Goal: Use online tool/utility: Utilize a website feature to perform a specific function

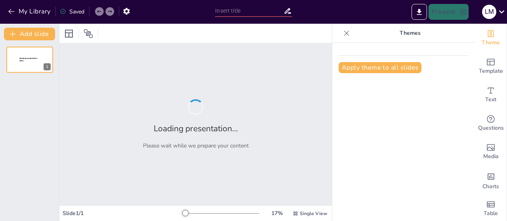
type input "Conservazione e Valorizzazione del Patrimonio Culturale Italiano"
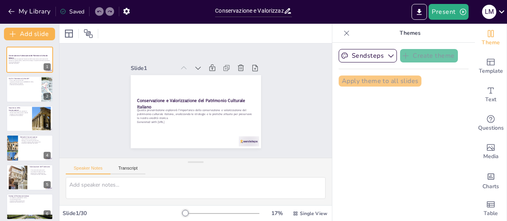
checkbox input "true"
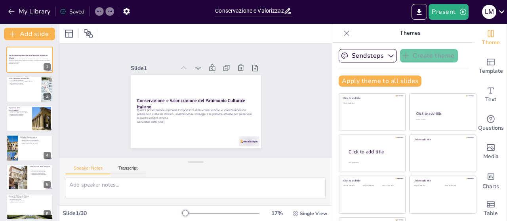
checkbox input "true"
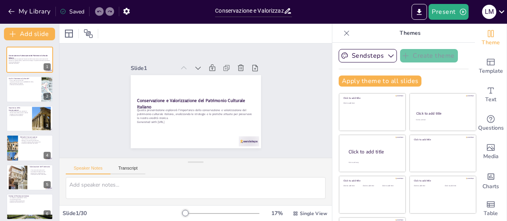
checkbox input "true"
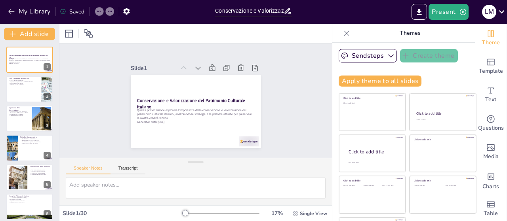
checkbox input "true"
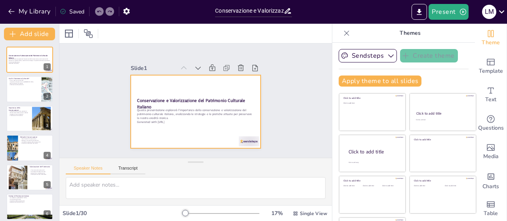
checkbox input "true"
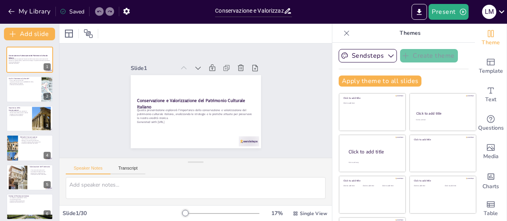
checkbox input "true"
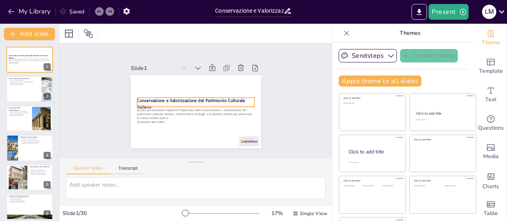
checkbox input "true"
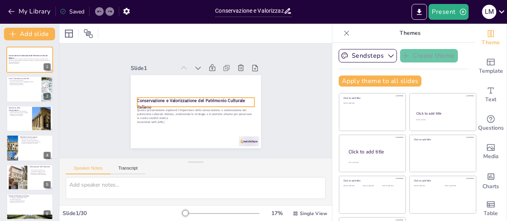
checkbox input "true"
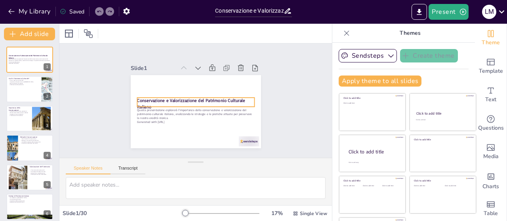
checkbox input "true"
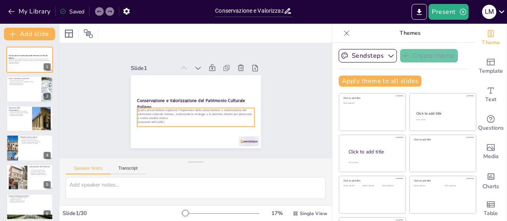
checkbox input "true"
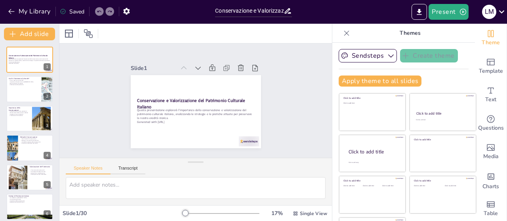
checkbox input "true"
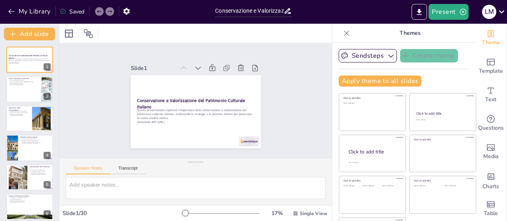
checkbox input "true"
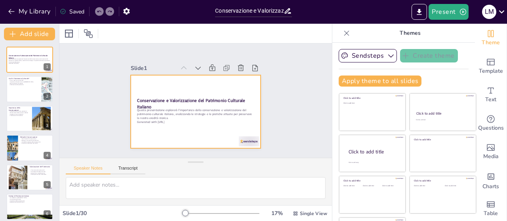
checkbox input "true"
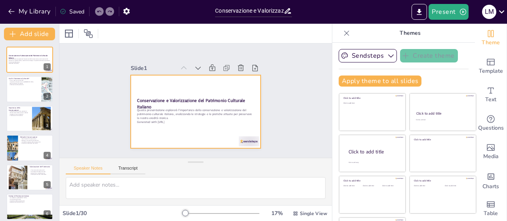
checkbox input "true"
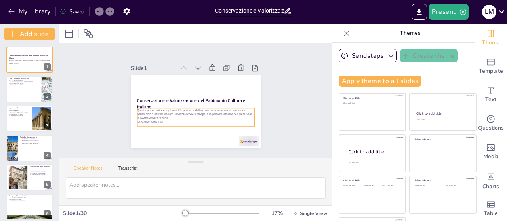
checkbox input "true"
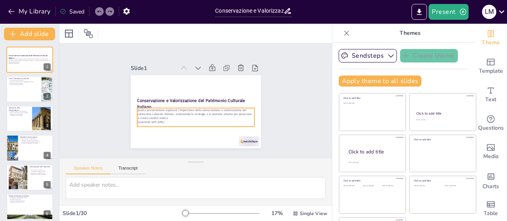
checkbox input "true"
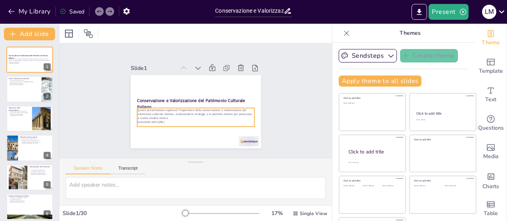
checkbox input "true"
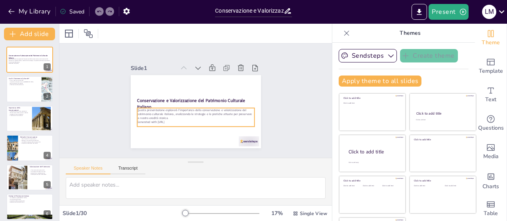
checkbox input "true"
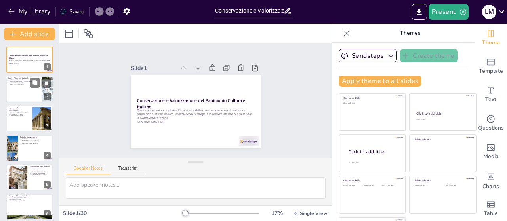
checkbox input "true"
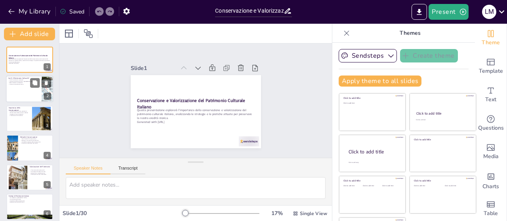
checkbox input "true"
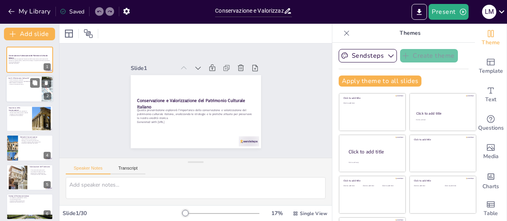
checkbox input "true"
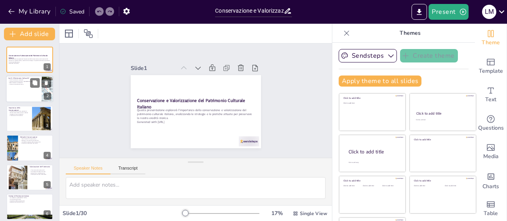
checkbox input "true"
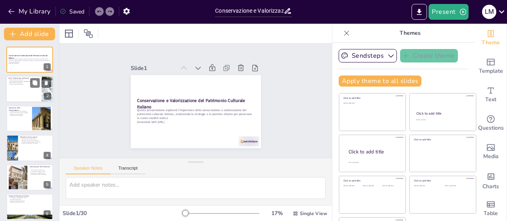
click at [17, 90] on div at bounding box center [29, 89] width 47 height 27
type textarea "Lo ipsumdolors am consectetu adipiscin e seddoeiusmod tem incididuntu l'etdolor…"
checkbox input "true"
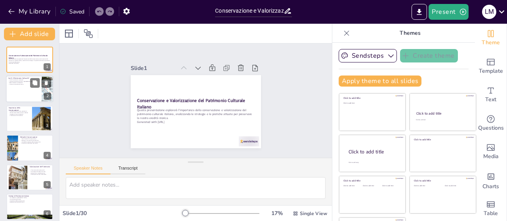
checkbox input "true"
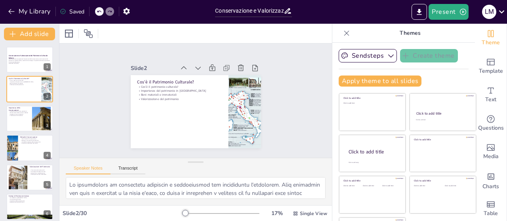
checkbox input "true"
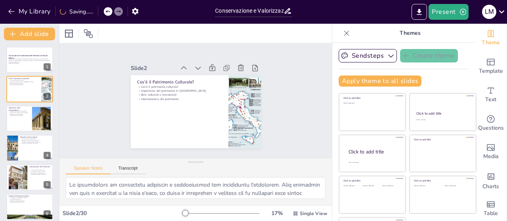
checkbox input "true"
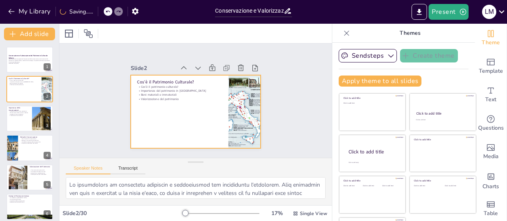
checkbox input "true"
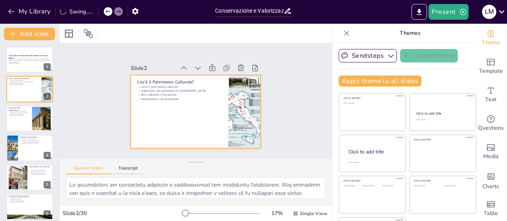
checkbox input "true"
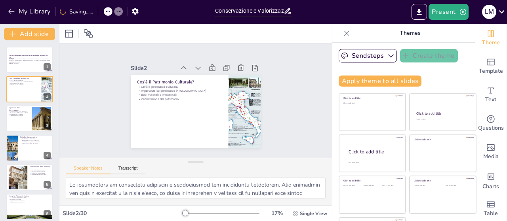
checkbox input "true"
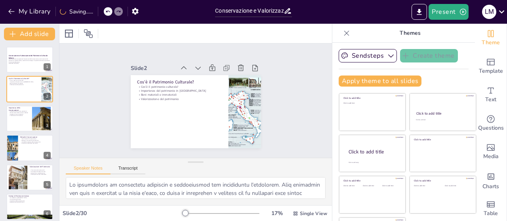
checkbox input "true"
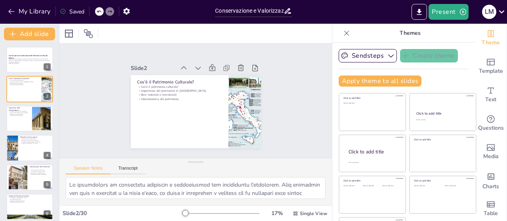
checkbox input "true"
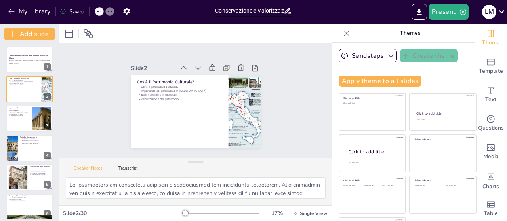
checkbox input "true"
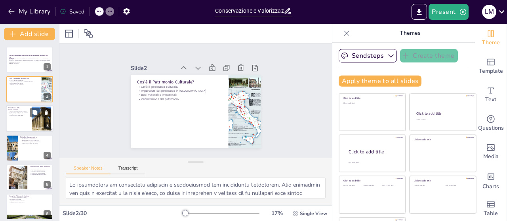
checkbox input "true"
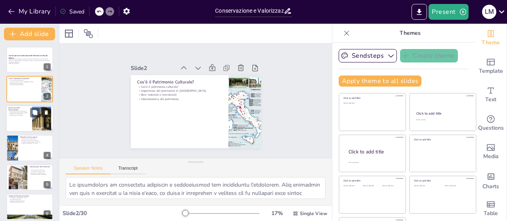
checkbox input "true"
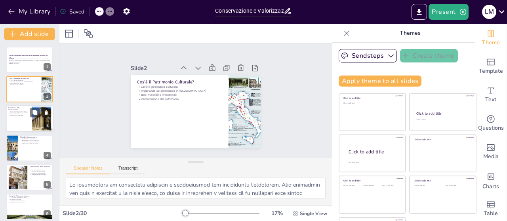
click at [20, 117] on div "Importanza per le future generazioni Mantenimento della memoria collettiva Impe…" at bounding box center [18, 113] width 21 height 7
type textarea "Lo ipsumdolorsit ame consectetu a elitseddoe tem in utlabo, etdolo magnaali eni…"
checkbox input "true"
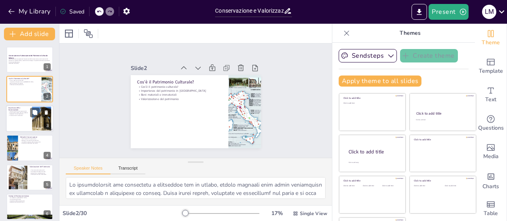
checkbox input "true"
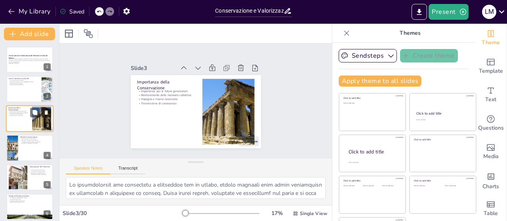
checkbox input "true"
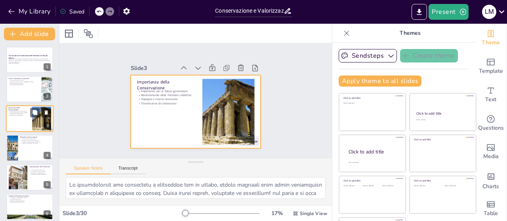
checkbox input "true"
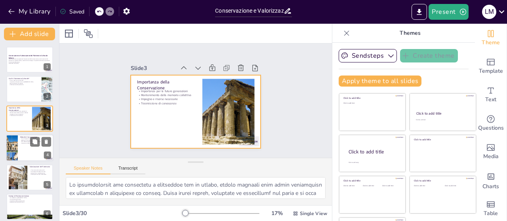
checkbox input "true"
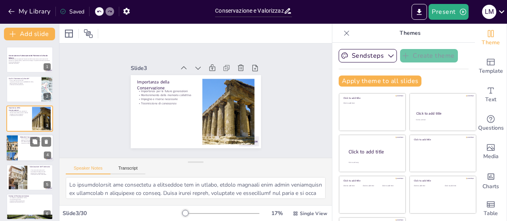
checkbox input "true"
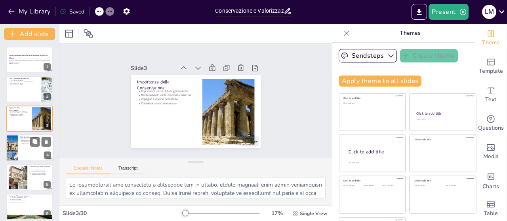
checkbox input "true"
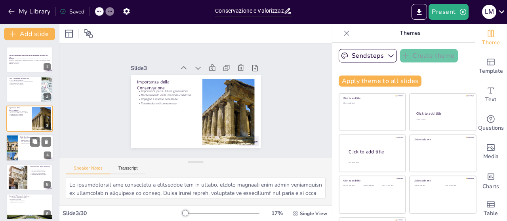
checkbox input "true"
click at [26, 154] on div at bounding box center [29, 148] width 47 height 27
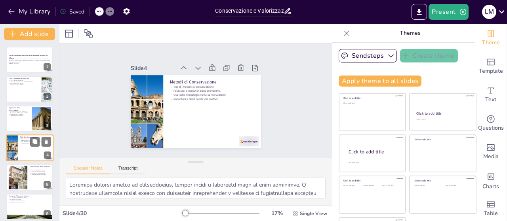
scroll to position [17, 0]
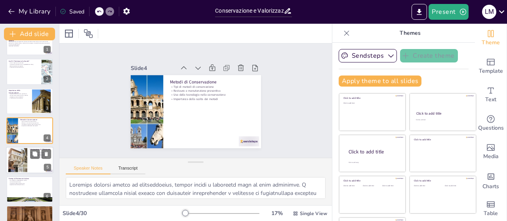
click at [29, 159] on div at bounding box center [29, 160] width 47 height 27
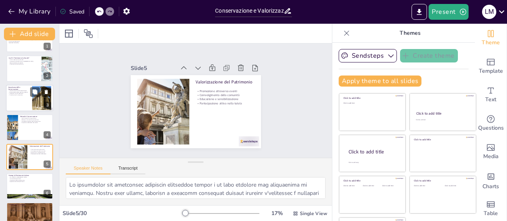
scroll to position [0, 0]
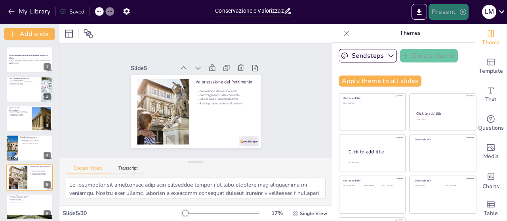
click at [452, 11] on button "Present" at bounding box center [448, 12] width 40 height 16
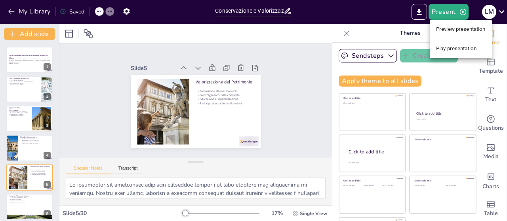
click at [422, 8] on div at bounding box center [253, 110] width 507 height 221
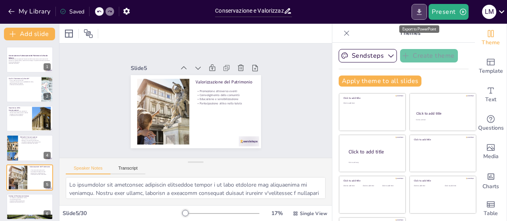
click at [421, 9] on icon "Export to PowerPoint" at bounding box center [419, 12] width 8 height 8
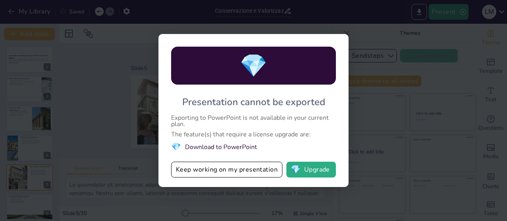
click at [417, 44] on div "💎 Presentation cannot be exported Exporting to PowerPoint is not available in y…" at bounding box center [253, 110] width 507 height 221
click at [404, 48] on div "💎 Presentation cannot be exported Exporting to PowerPoint is not available in y…" at bounding box center [253, 110] width 507 height 221
click at [89, 87] on div "💎 Presentation cannot be exported Exporting to PowerPoint is not available in y…" at bounding box center [253, 110] width 507 height 221
click at [213, 169] on button "Keep working on my presentation" at bounding box center [226, 170] width 111 height 16
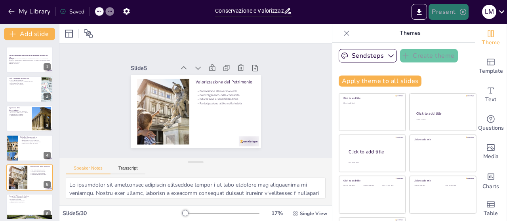
click at [457, 9] on button "Present" at bounding box center [448, 12] width 40 height 16
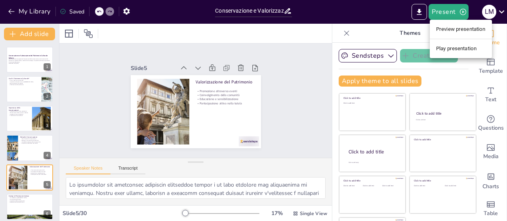
click at [468, 46] on li "Play presentation" at bounding box center [460, 48] width 62 height 13
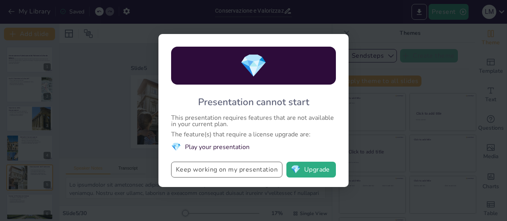
click at [211, 172] on button "Keep working on my presentation" at bounding box center [226, 170] width 111 height 16
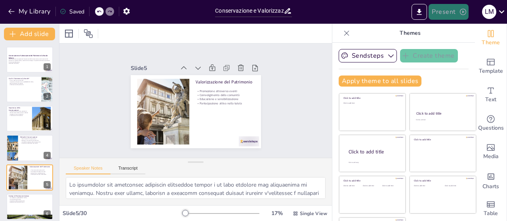
click at [452, 9] on button "Present" at bounding box center [448, 12] width 40 height 16
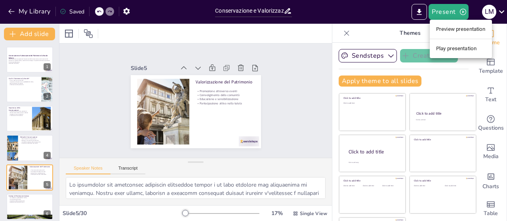
click at [475, 28] on li "Preview presentation" at bounding box center [460, 29] width 62 height 13
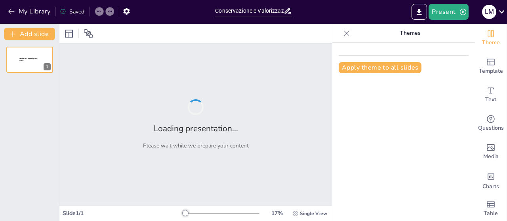
type input "Conservazione e Valorizzazione del Patrimonio Culturale Italiano"
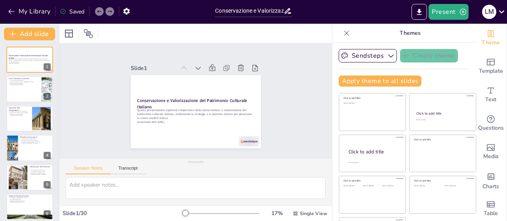
checkbox input "true"
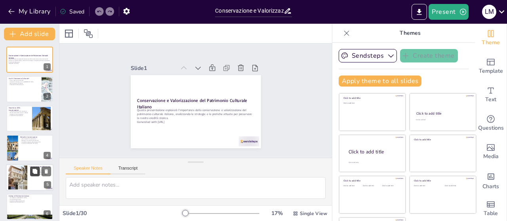
checkbox input "true"
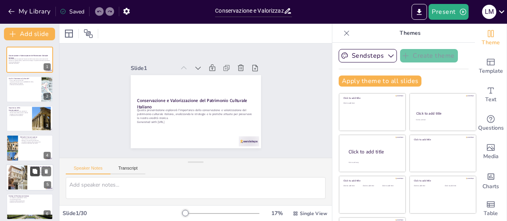
checkbox input "true"
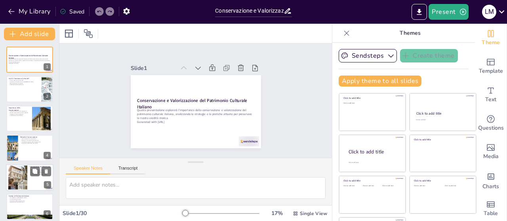
checkbox input "true"
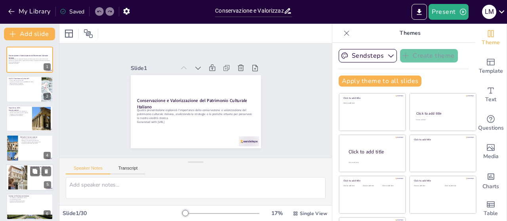
checkbox input "true"
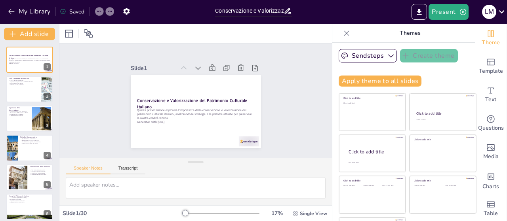
checkbox input "true"
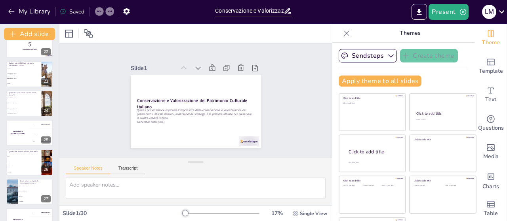
checkbox input "true"
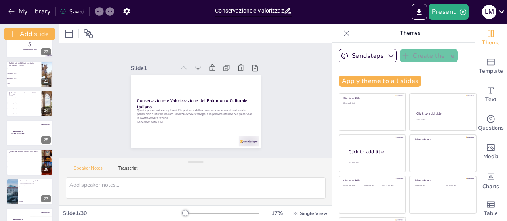
checkbox input "true"
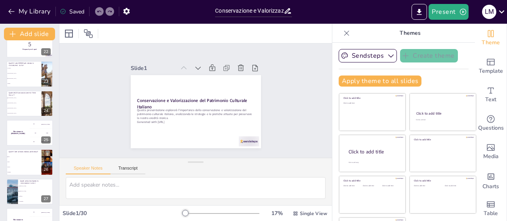
scroll to position [712, 0]
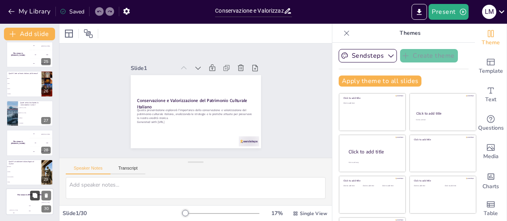
checkbox input "true"
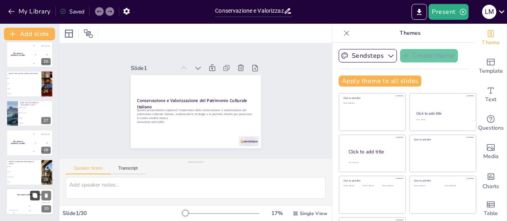
checkbox input "true"
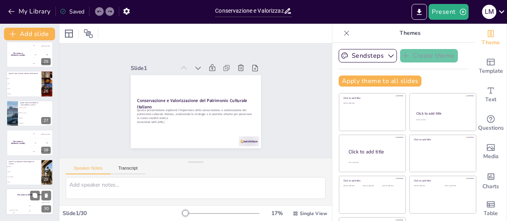
checkbox input "true"
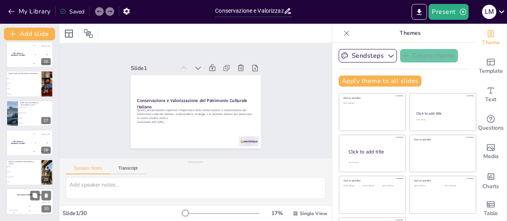
checkbox input "true"
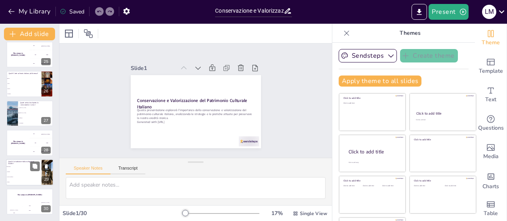
checkbox input "true"
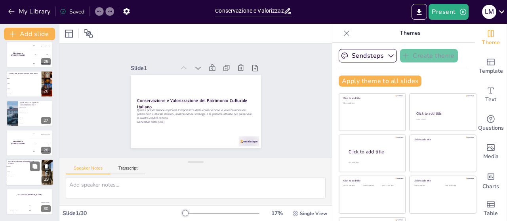
checkbox input "true"
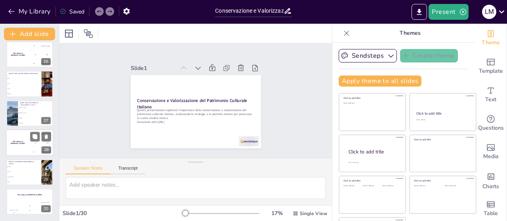
checkbox input "true"
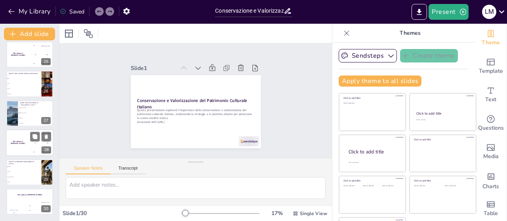
checkbox input "true"
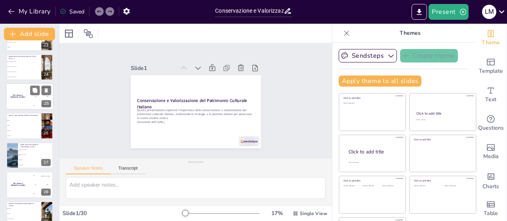
checkbox input "true"
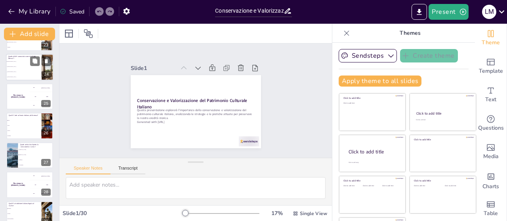
checkbox input "true"
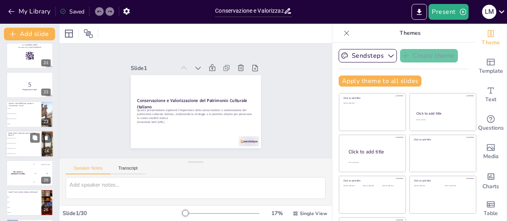
checkbox input "true"
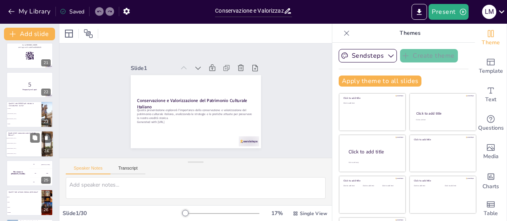
checkbox input "true"
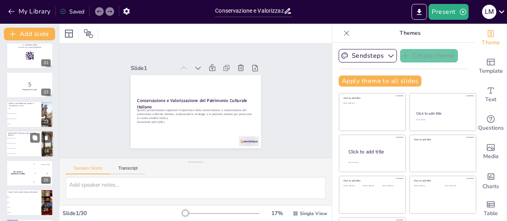
scroll to position [632, 0]
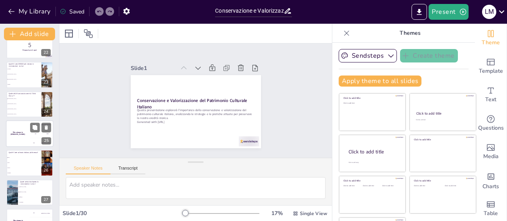
checkbox input "true"
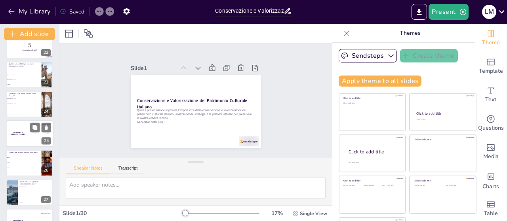
checkbox input "true"
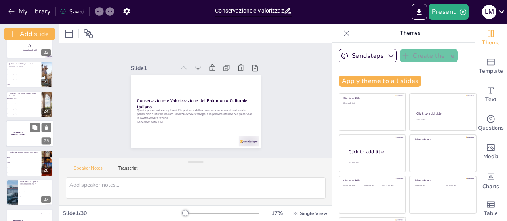
checkbox input "true"
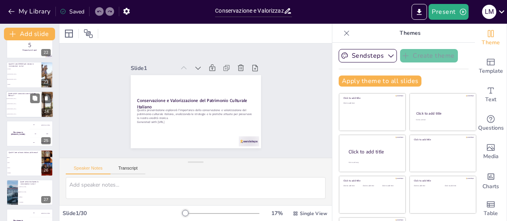
checkbox input "true"
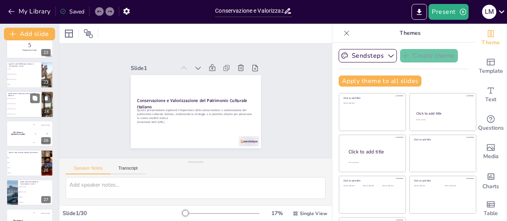
checkbox input "true"
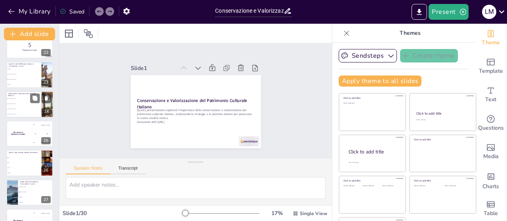
checkbox input "true"
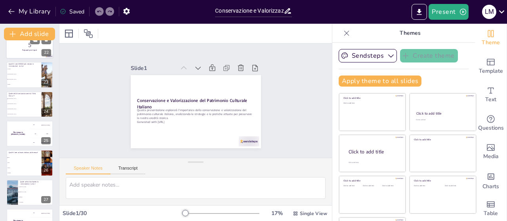
checkbox input "true"
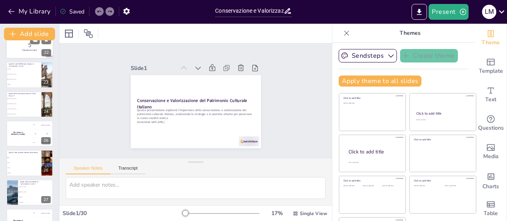
checkbox input "true"
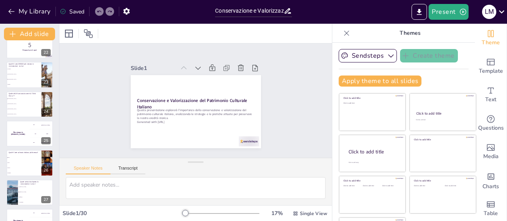
checkbox input "true"
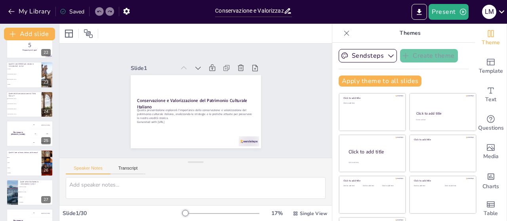
checkbox input "true"
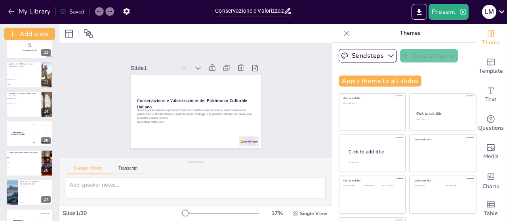
scroll to position [514, 0]
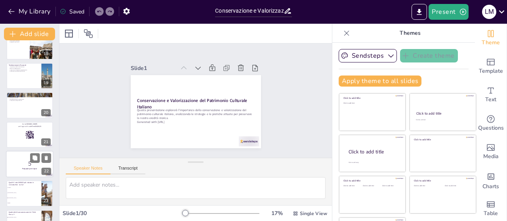
checkbox input "true"
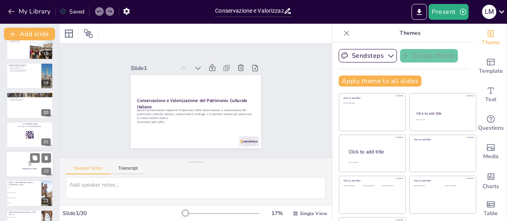
checkbox input "true"
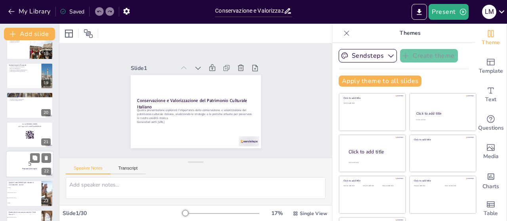
checkbox input "true"
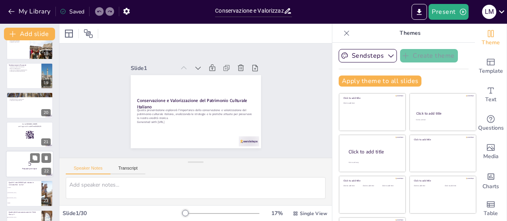
checkbox input "true"
click at [26, 163] on p "5" at bounding box center [29, 163] width 43 height 9
checkbox input "true"
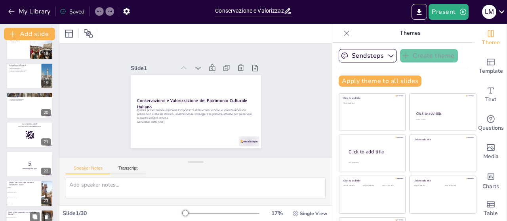
checkbox input "true"
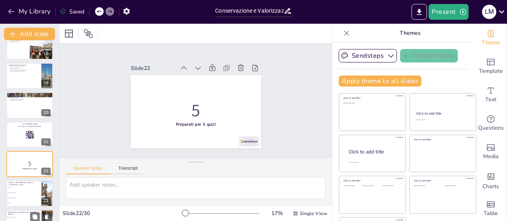
checkbox input "true"
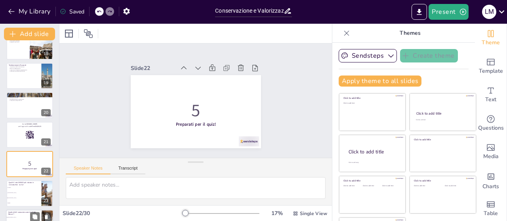
checkbox input "true"
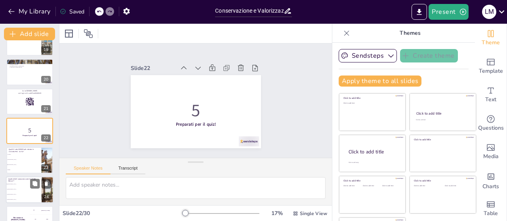
checkbox input "true"
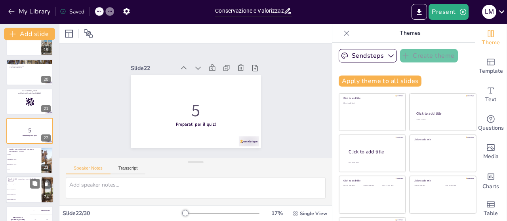
checkbox input "true"
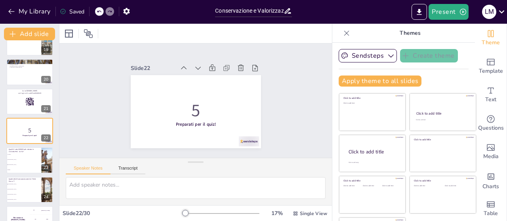
checkbox input "true"
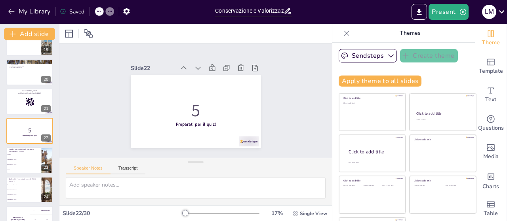
checkbox input "true"
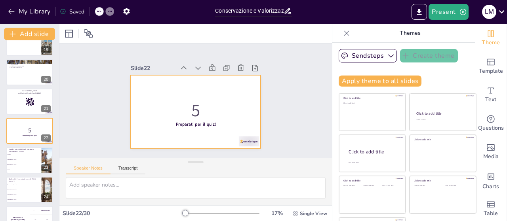
checkbox input "true"
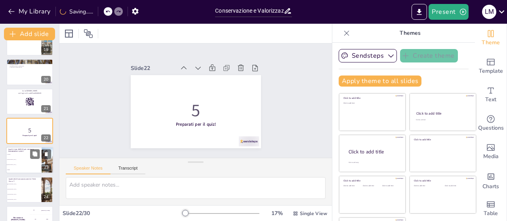
click at [16, 158] on li "[GEOGRAPHIC_DATA]" at bounding box center [24, 160] width 36 height 5
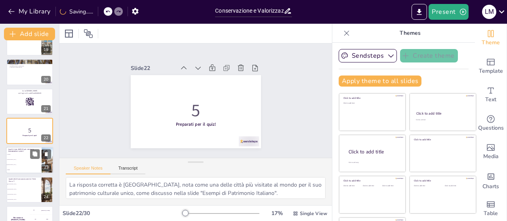
scroll to position [576, 0]
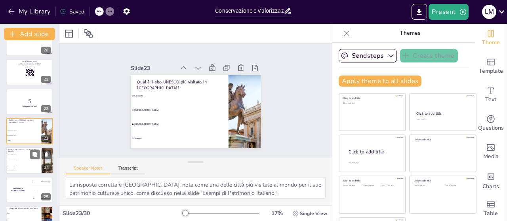
click at [18, 166] on li "[GEOGRAPHIC_DATA]" at bounding box center [24, 165] width 36 height 5
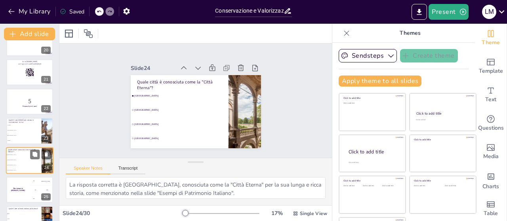
scroll to position [606, 0]
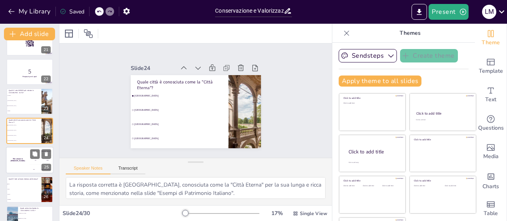
click at [13, 159] on h4 "The winner is Niels 🏆" at bounding box center [18, 160] width 24 height 4
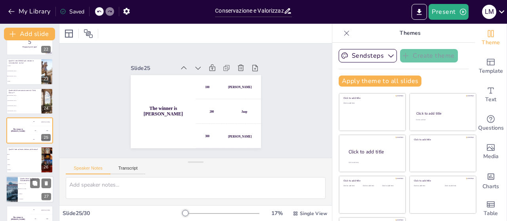
click at [19, 180] on div at bounding box center [29, 189] width 47 height 27
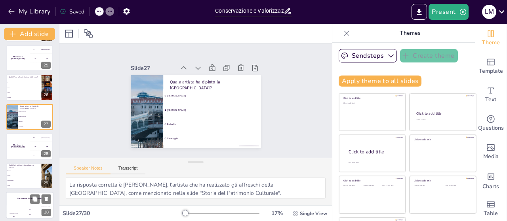
scroll to position [712, 0]
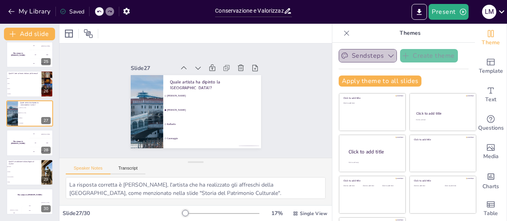
click at [387, 57] on icon "button" at bounding box center [391, 56] width 8 height 8
click at [387, 53] on icon "button" at bounding box center [391, 56] width 8 height 8
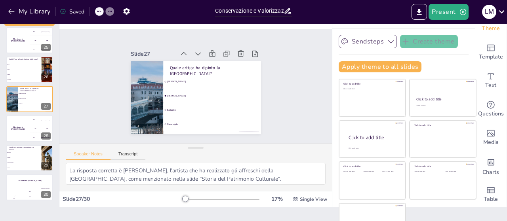
scroll to position [0, 0]
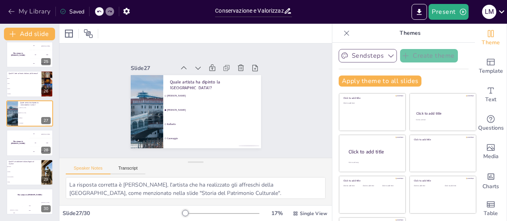
click at [15, 11] on icon "button" at bounding box center [12, 12] width 8 height 8
